Goal: Task Accomplishment & Management: Manage account settings

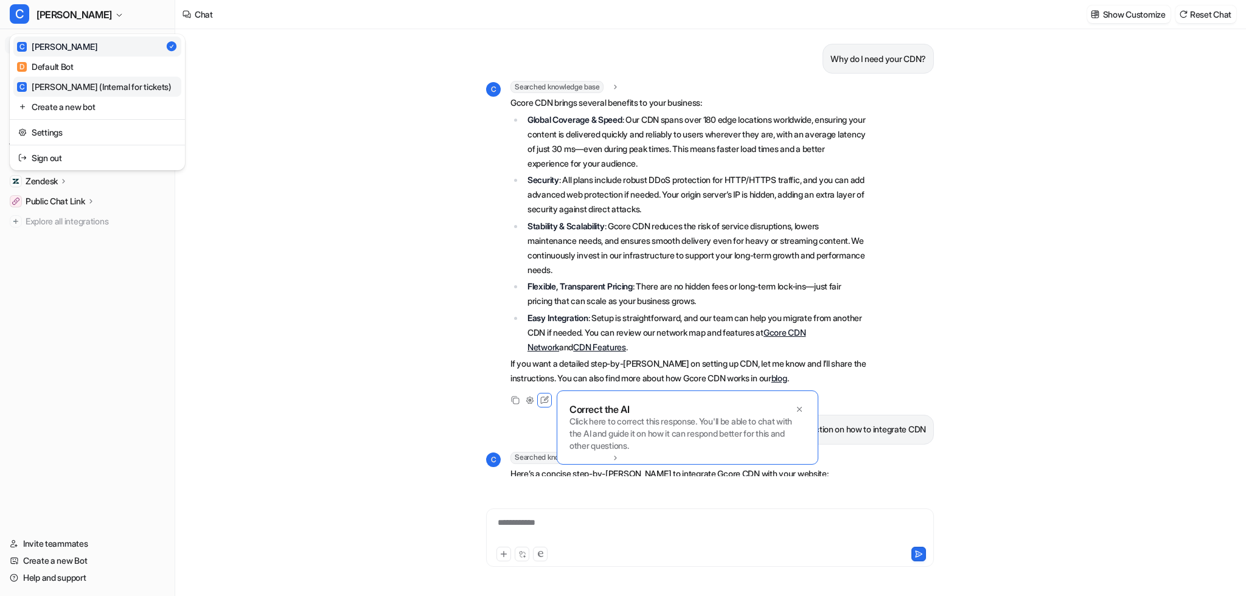
scroll to position [341, 0]
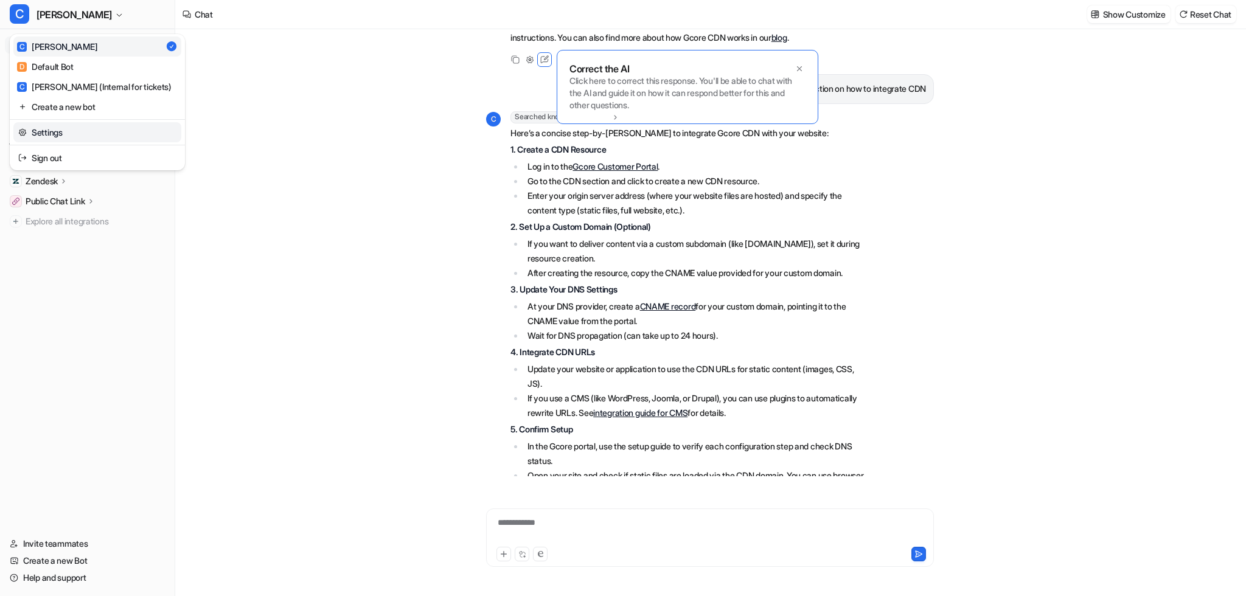
click at [58, 134] on link "Settings" at bounding box center [97, 132] width 168 height 20
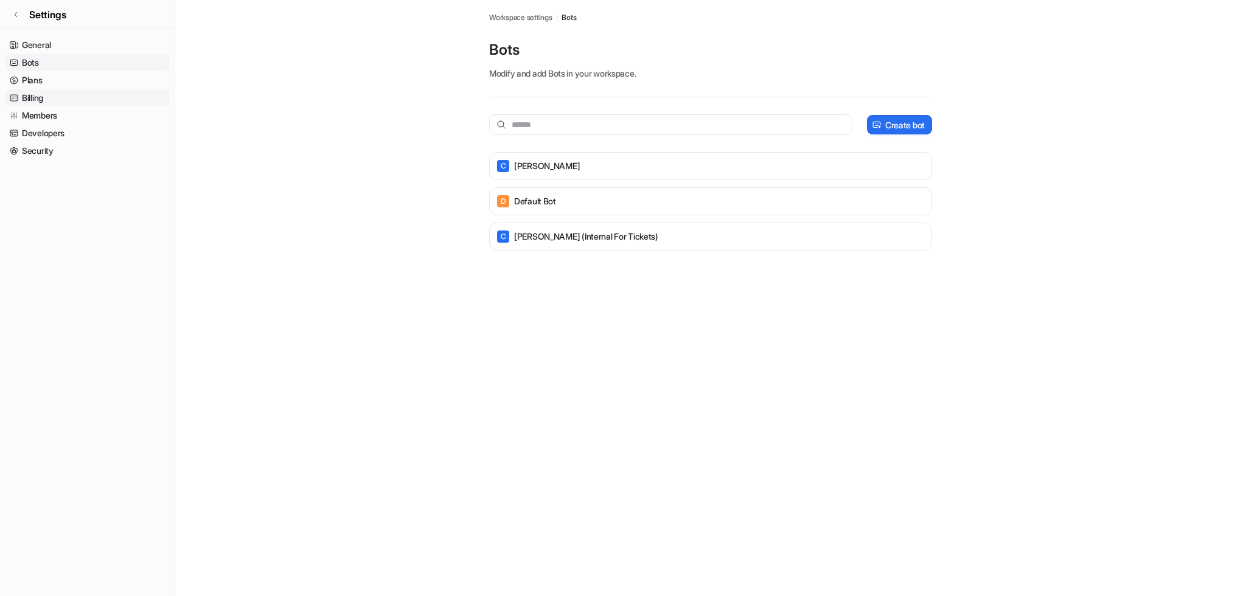
click at [63, 106] on link "Billing" at bounding box center [87, 97] width 165 height 17
click at [63, 103] on link "Billing" at bounding box center [87, 97] width 165 height 17
click at [60, 97] on link "Billing" at bounding box center [87, 97] width 165 height 17
click at [41, 96] on link "Billing" at bounding box center [87, 97] width 165 height 17
click at [57, 86] on link "Plans" at bounding box center [87, 80] width 165 height 17
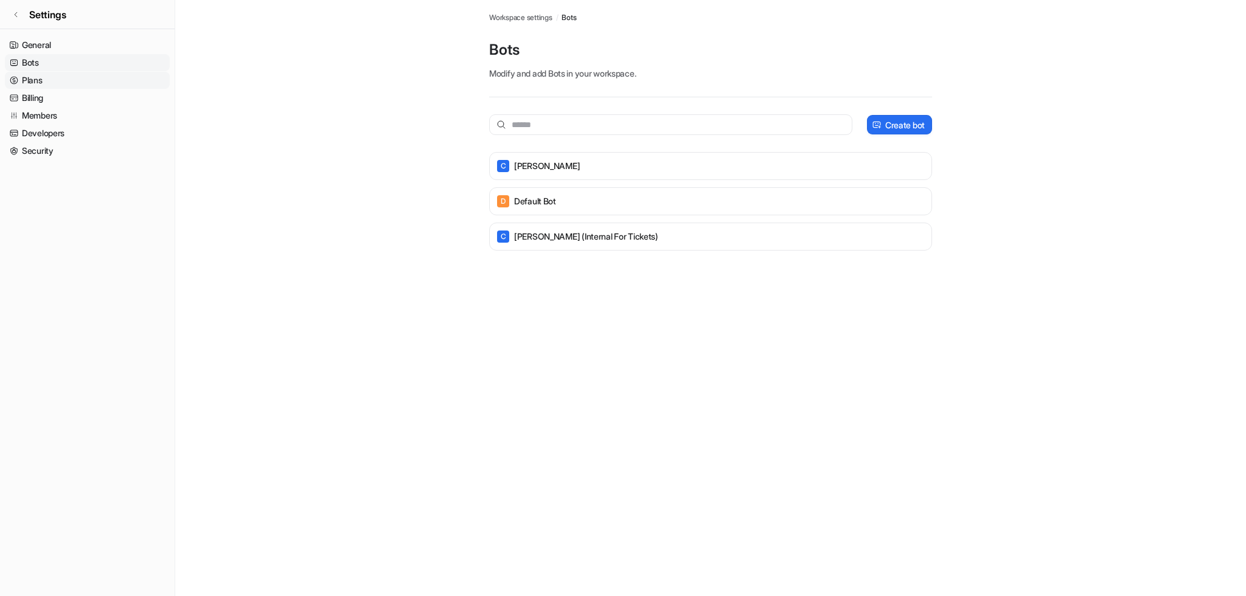
click at [49, 82] on link "Plans" at bounding box center [87, 80] width 165 height 17
click at [41, 104] on link "Billing" at bounding box center [87, 97] width 165 height 17
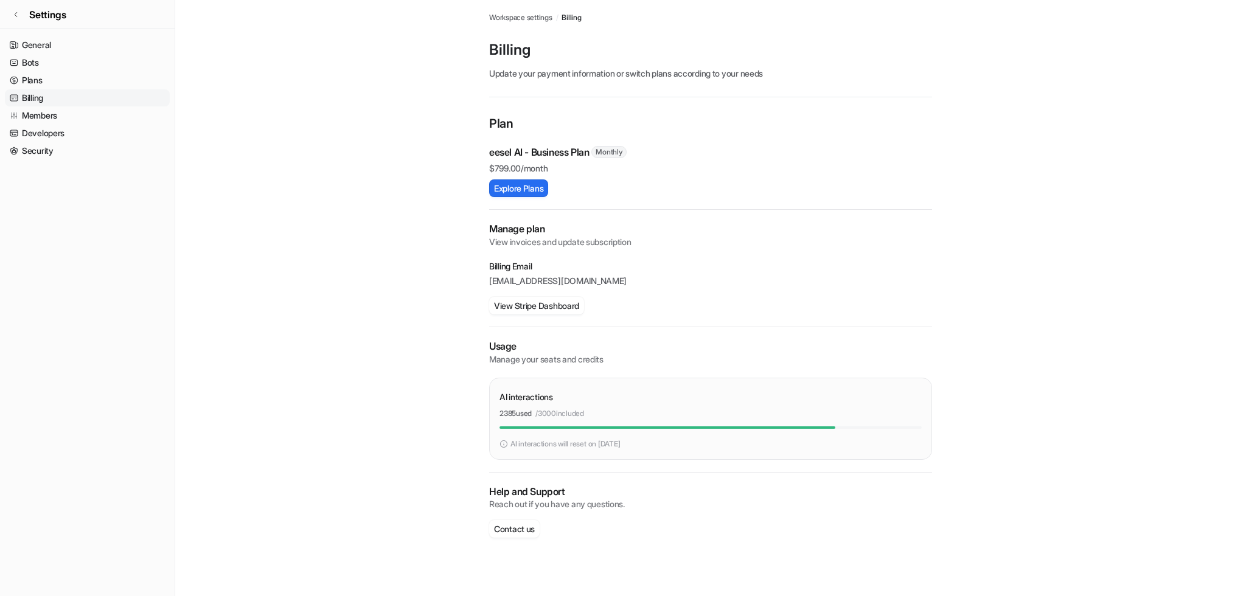
click at [970, 114] on main "Workspace settings / Billing Billing Update your payment information or switch …" at bounding box center [710, 281] width 1071 height 562
click at [392, 94] on main "Workspace settings / Billing Billing Update your payment information or switch …" at bounding box center [710, 281] width 1071 height 562
click at [88, 88] on link "Plans" at bounding box center [87, 80] width 165 height 17
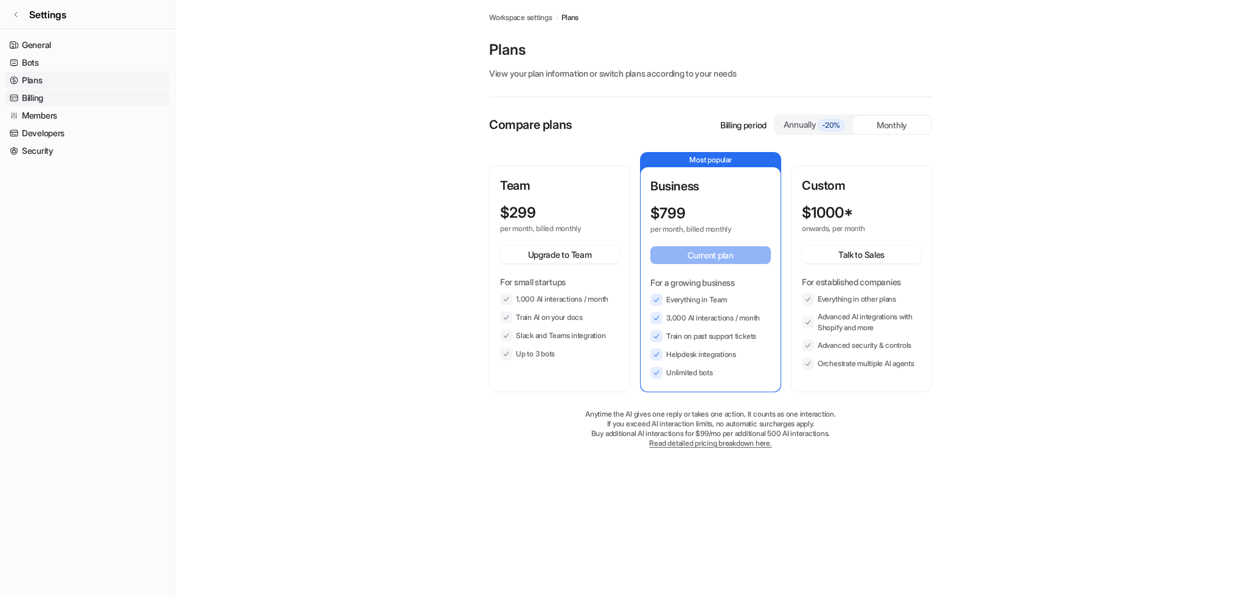
click at [87, 99] on link "Billing" at bounding box center [87, 97] width 165 height 17
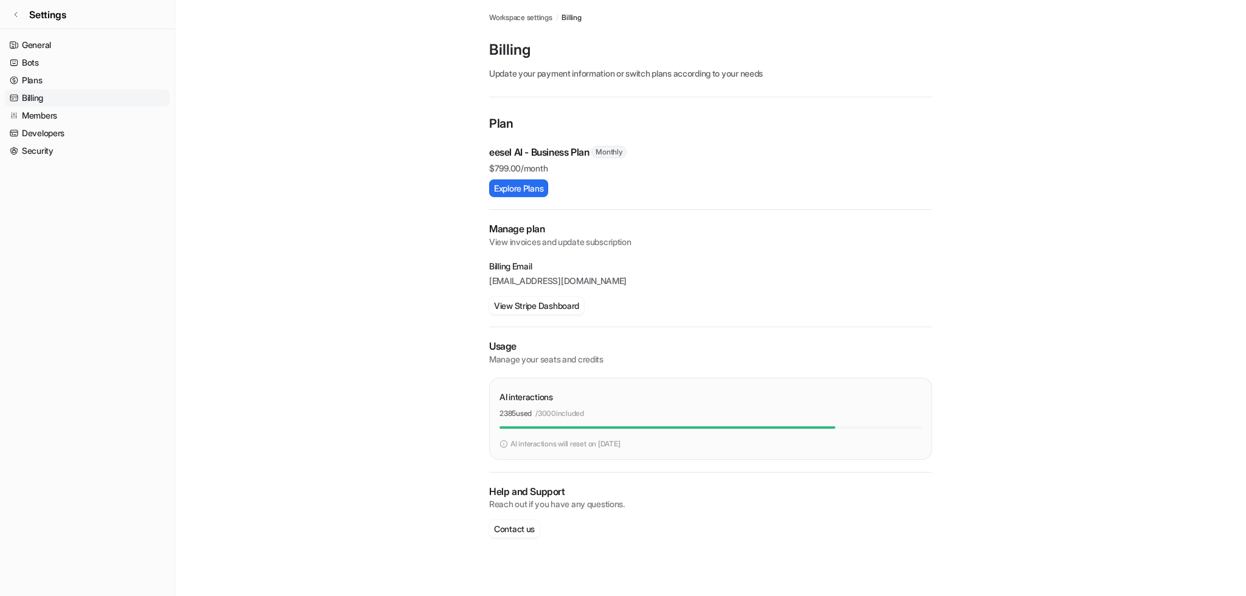
click at [385, 231] on main "Workspace settings / Billing Billing Update your payment information or switch …" at bounding box center [710, 281] width 1071 height 562
